Goal: Task Accomplishment & Management: Manage account settings

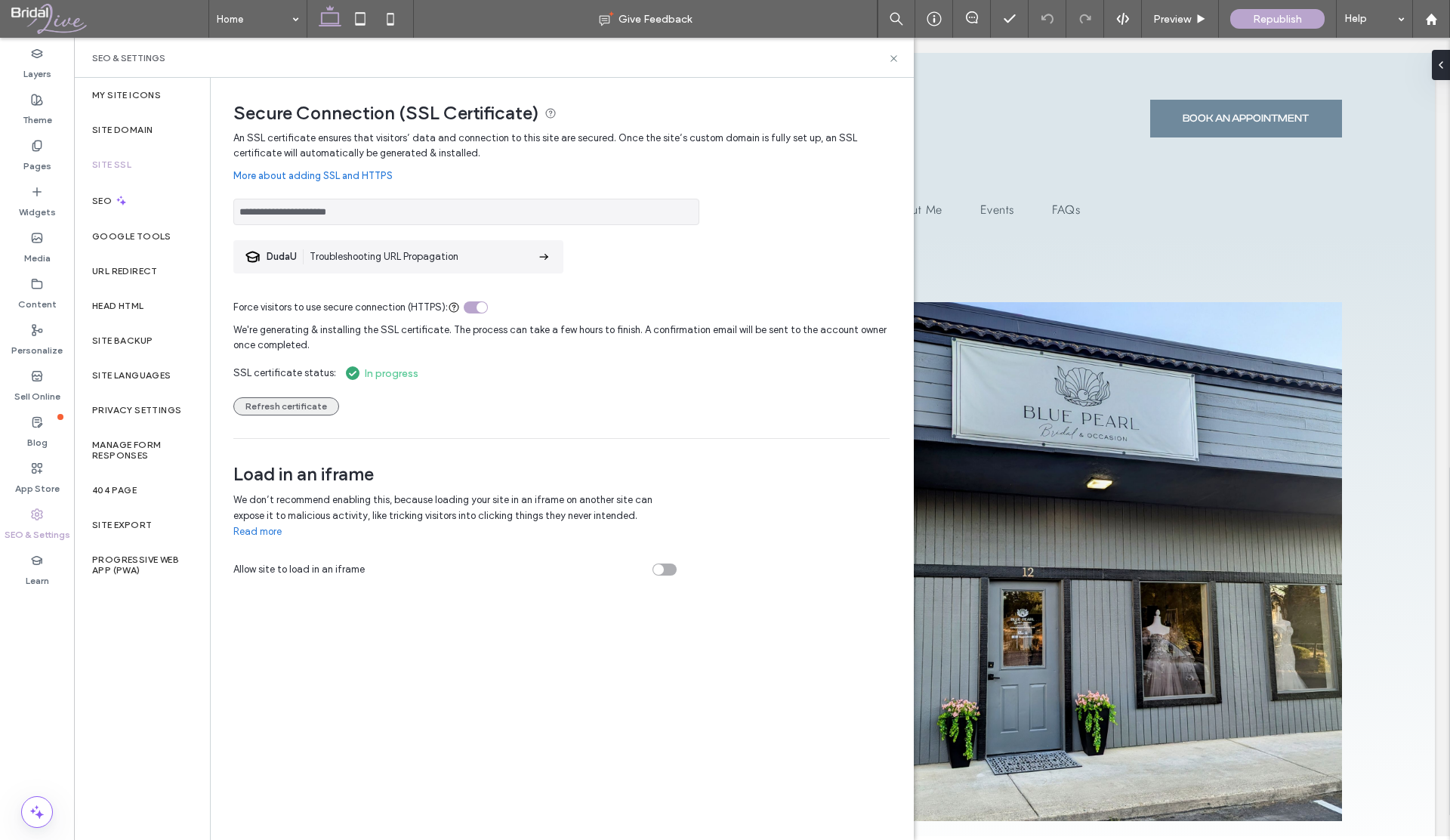
click at [293, 406] on button "Refresh certificate" at bounding box center [286, 407] width 105 height 18
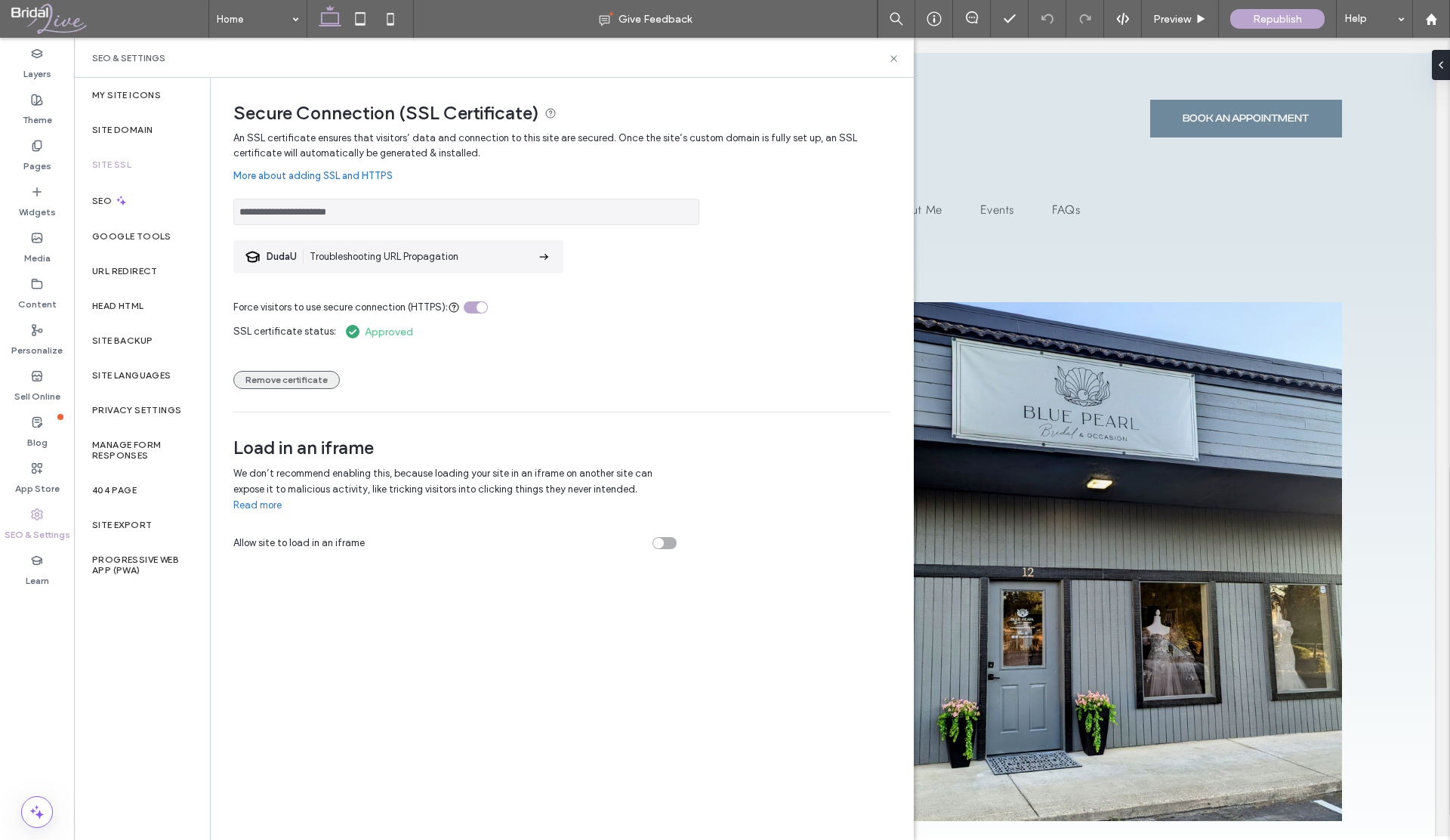
click at [316, 380] on button "Remove certificate" at bounding box center [286, 380] width 106 height 18
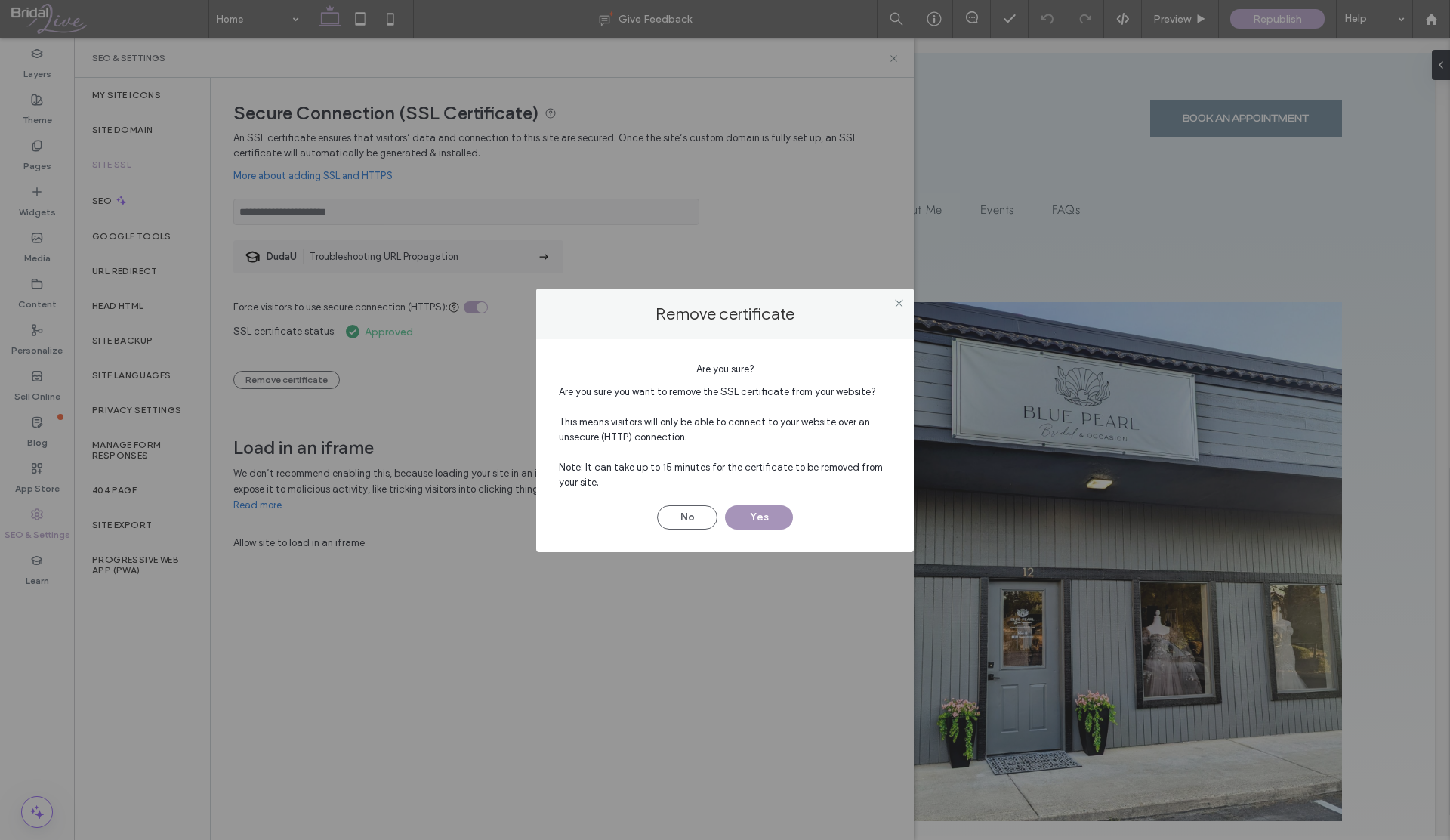
click at [770, 518] on button "Yes" at bounding box center [760, 517] width 68 height 24
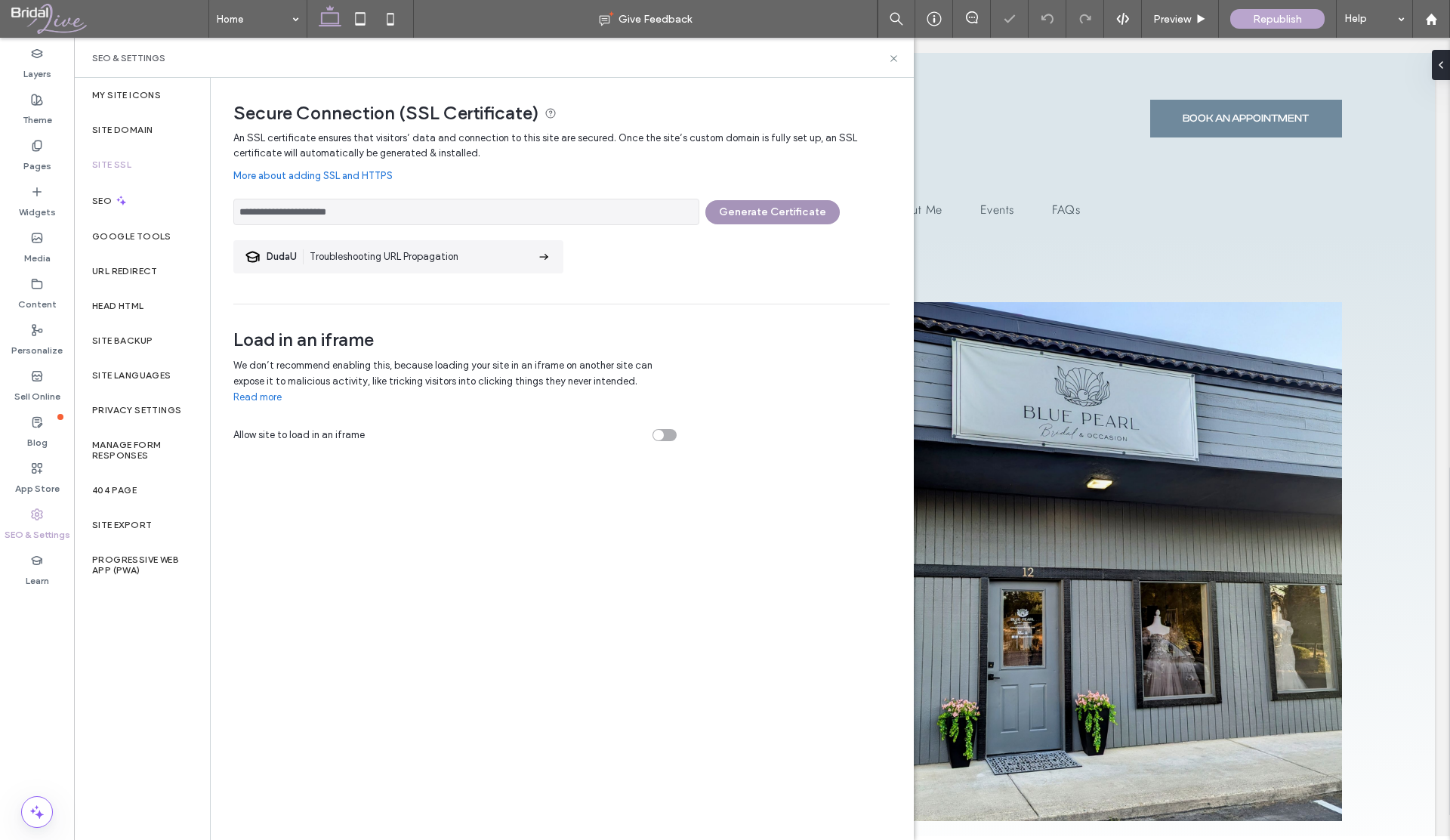
click at [752, 211] on button "Generate Certificate" at bounding box center [772, 213] width 134 height 24
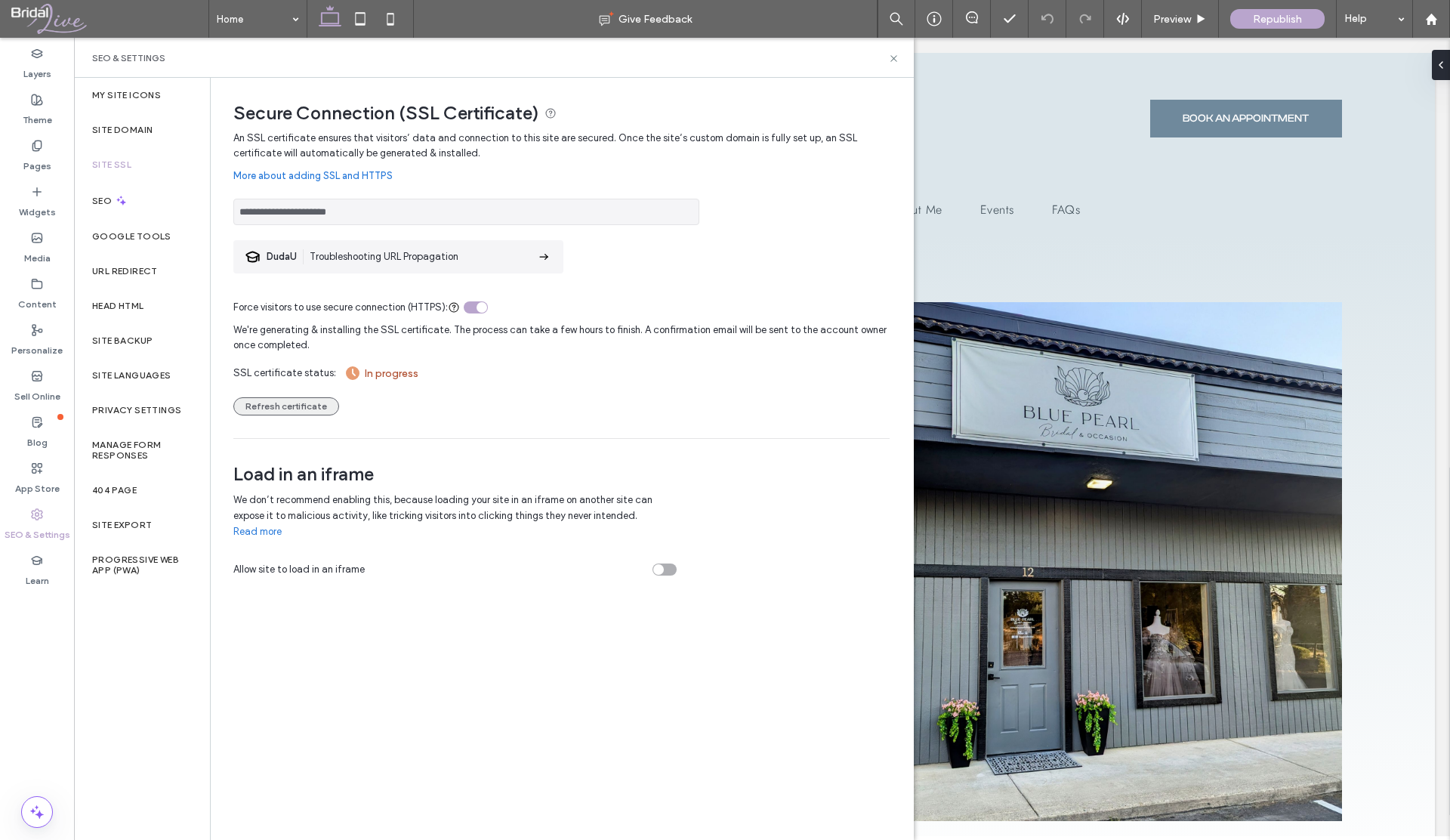
click at [316, 402] on button "Refresh certificate" at bounding box center [286, 407] width 105 height 18
click at [895, 55] on icon at bounding box center [894, 58] width 11 height 11
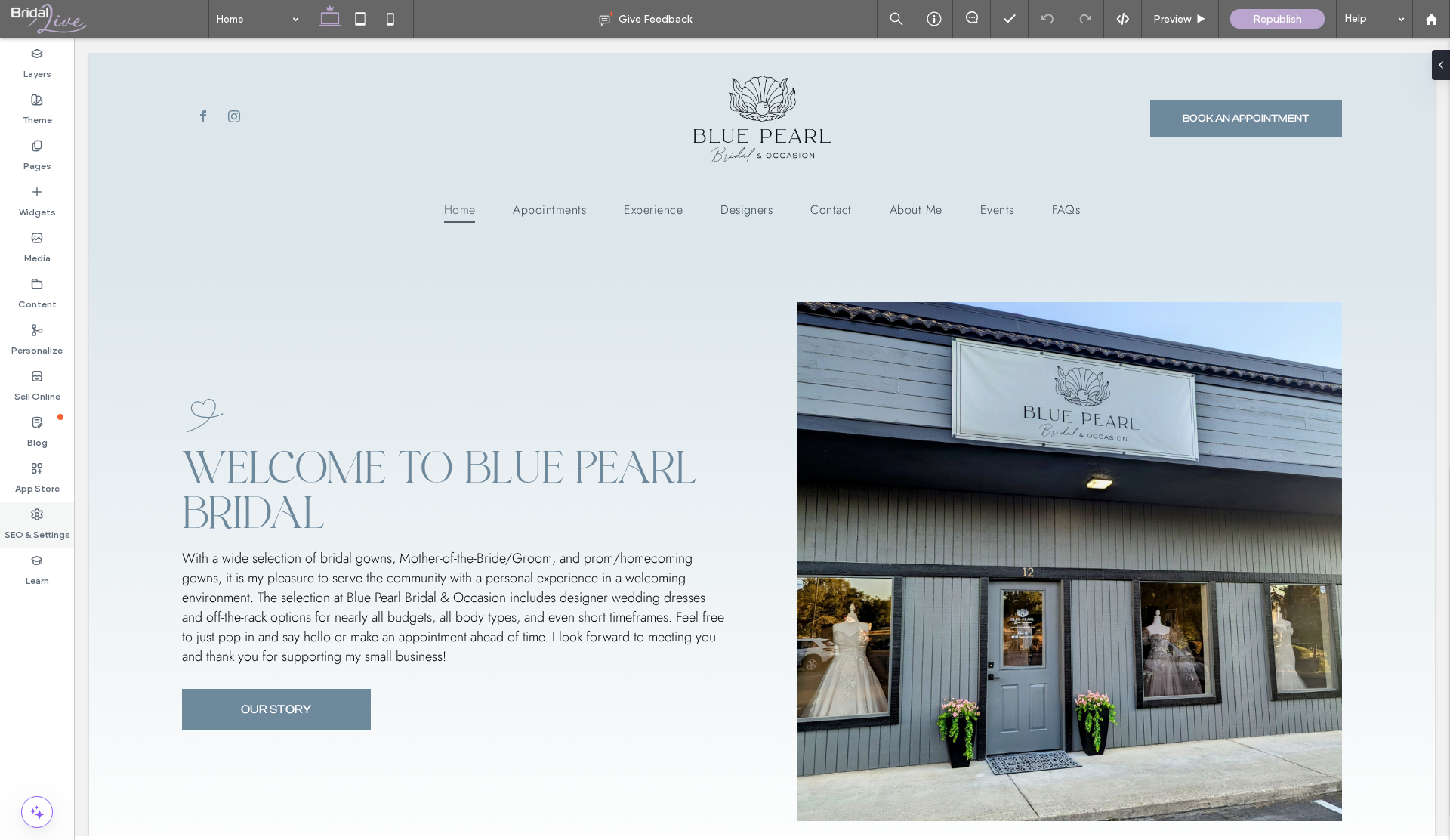
click at [37, 535] on label "SEO & Settings" at bounding box center [37, 530] width 66 height 21
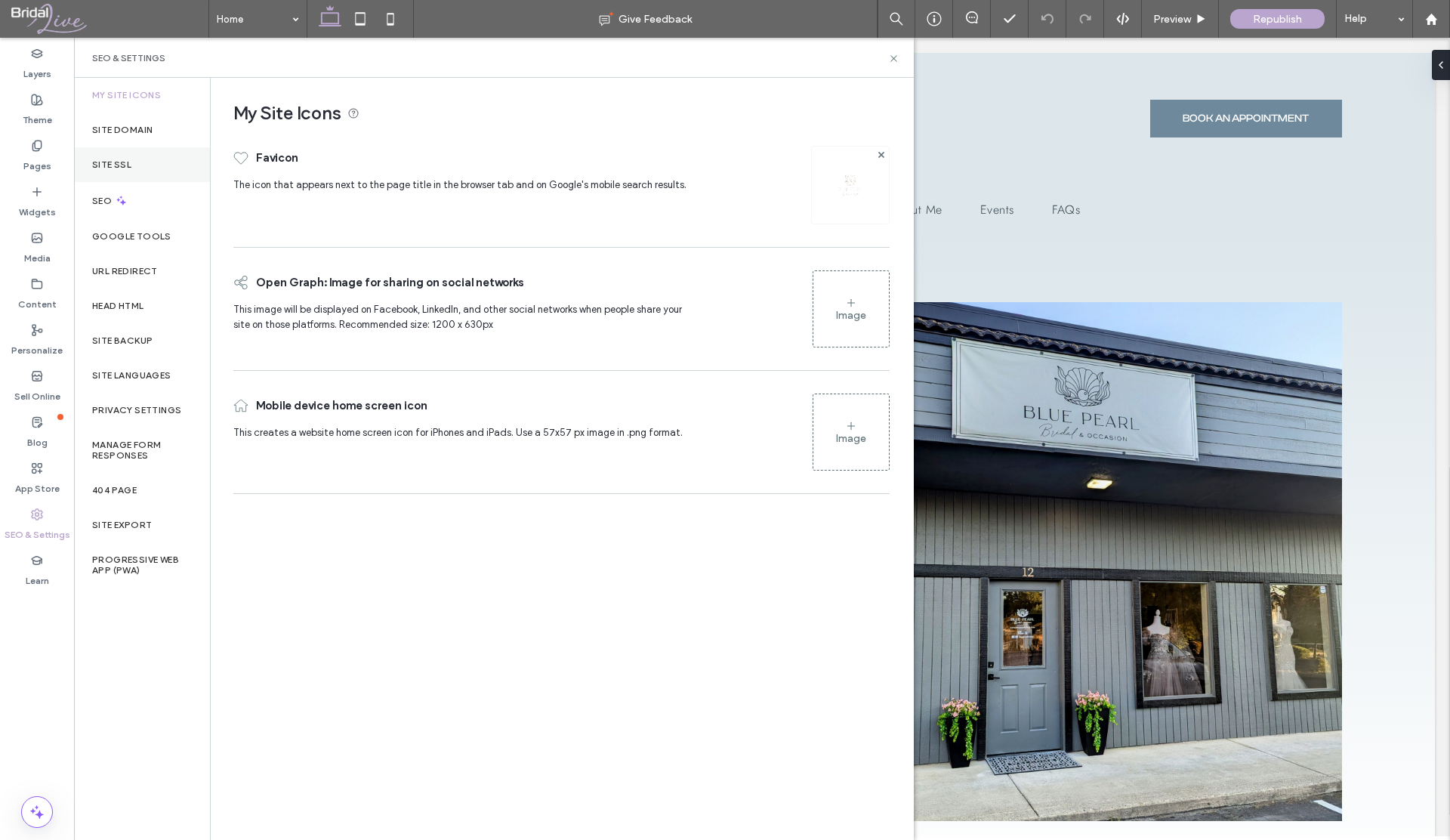
click at [117, 169] on label "Site SSL" at bounding box center [112, 164] width 39 height 10
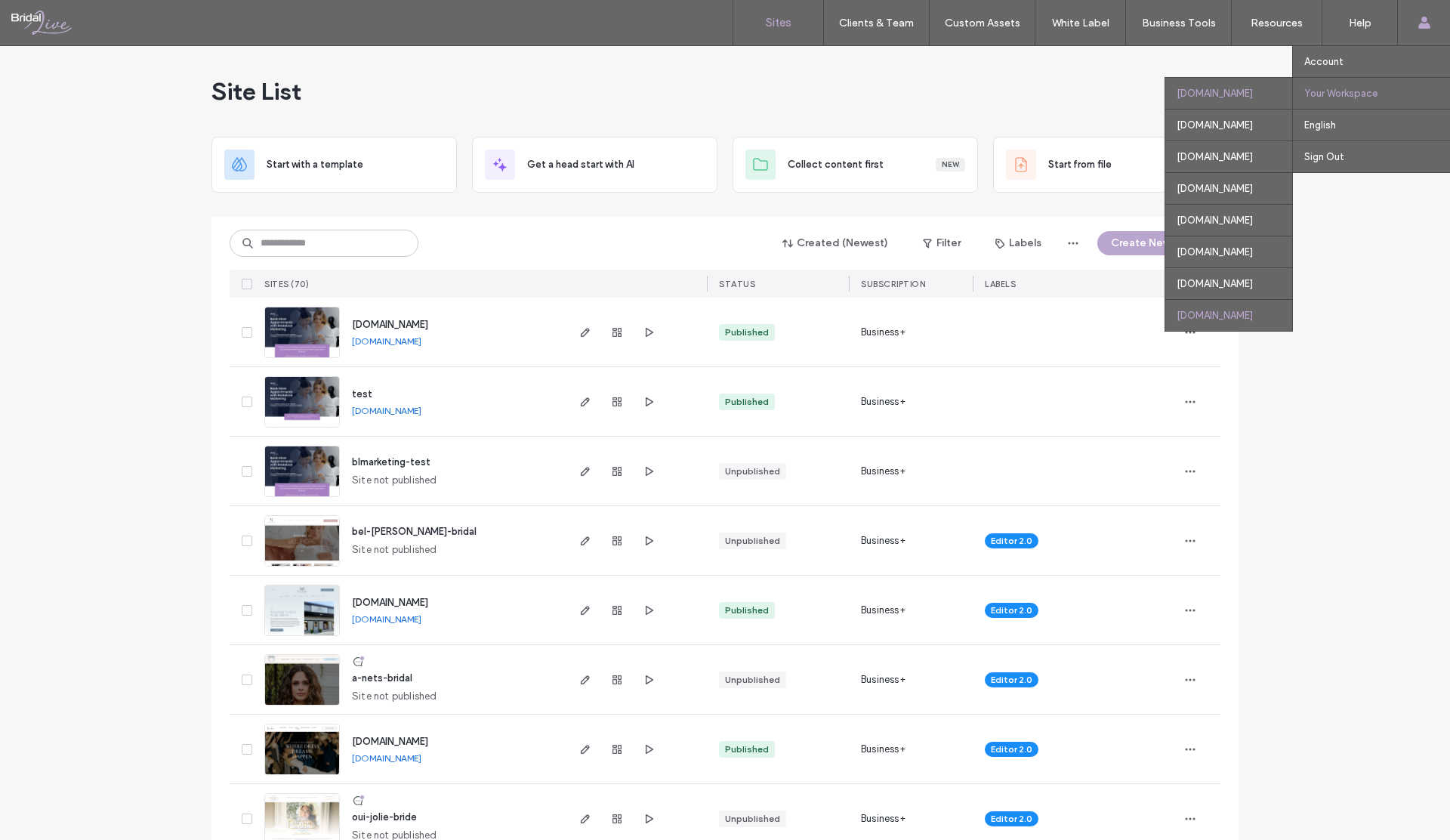
click at [1165, 316] on div "salon.fsmgtx.com" at bounding box center [1228, 315] width 127 height 31
